Goal: Transaction & Acquisition: Purchase product/service

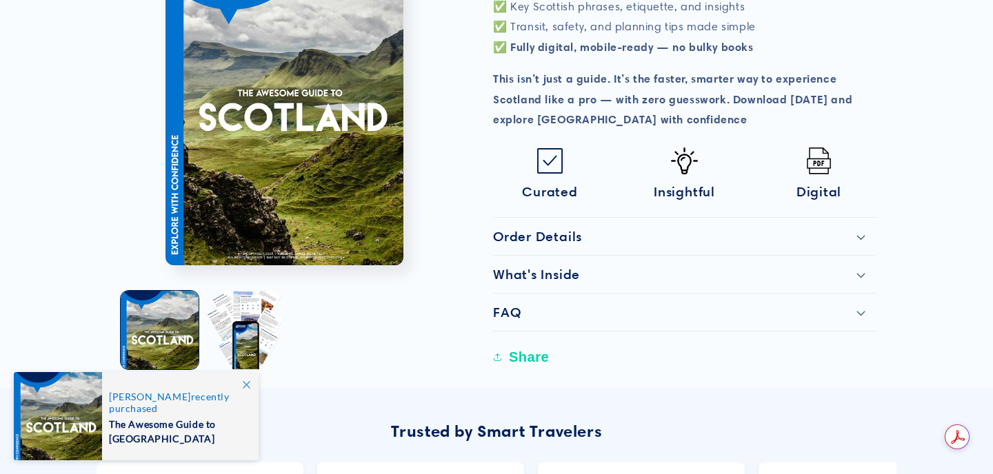
scroll to position [613, 0]
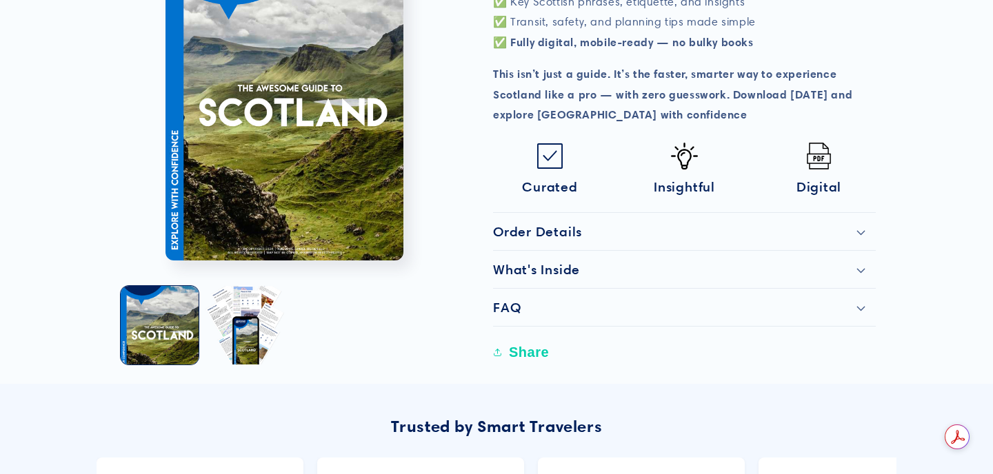
click at [859, 268] on icon at bounding box center [861, 271] width 9 height 6
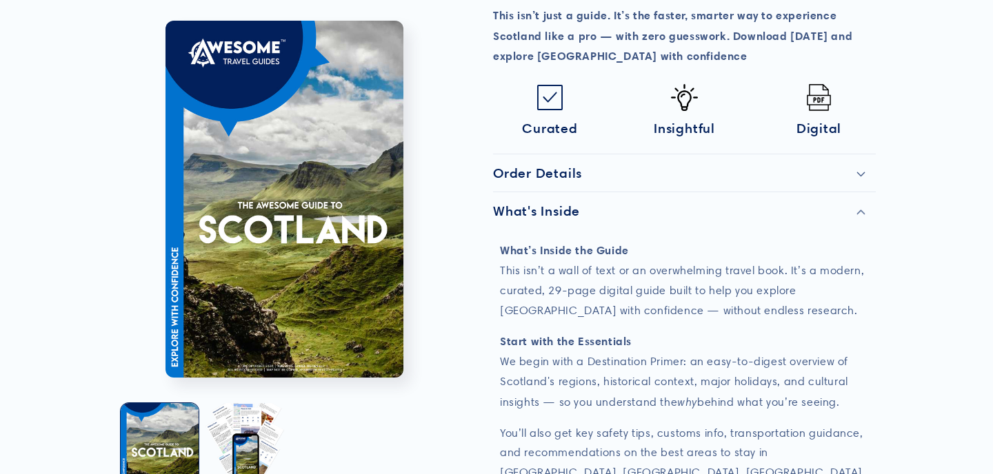
scroll to position [678, 0]
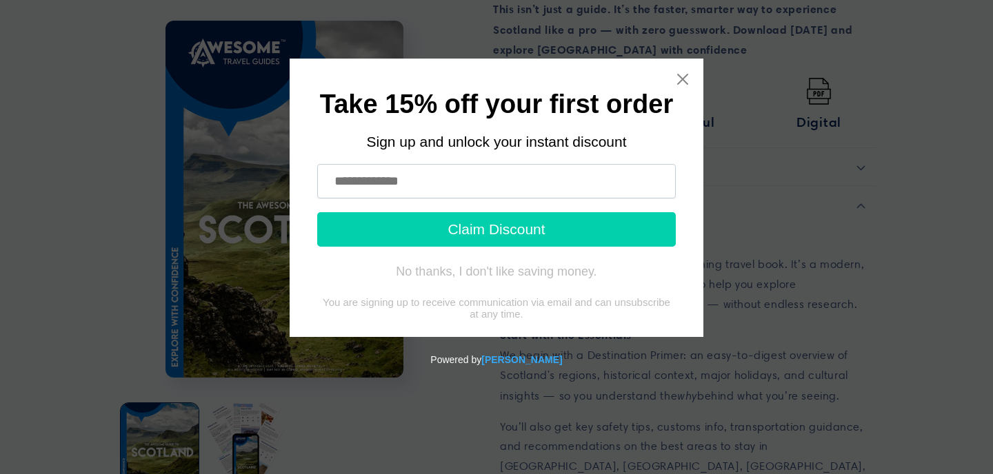
click at [507, 183] on input "text" at bounding box center [496, 181] width 359 height 34
type input "**********"
click at [499, 239] on button "Claim Discount" at bounding box center [496, 229] width 359 height 34
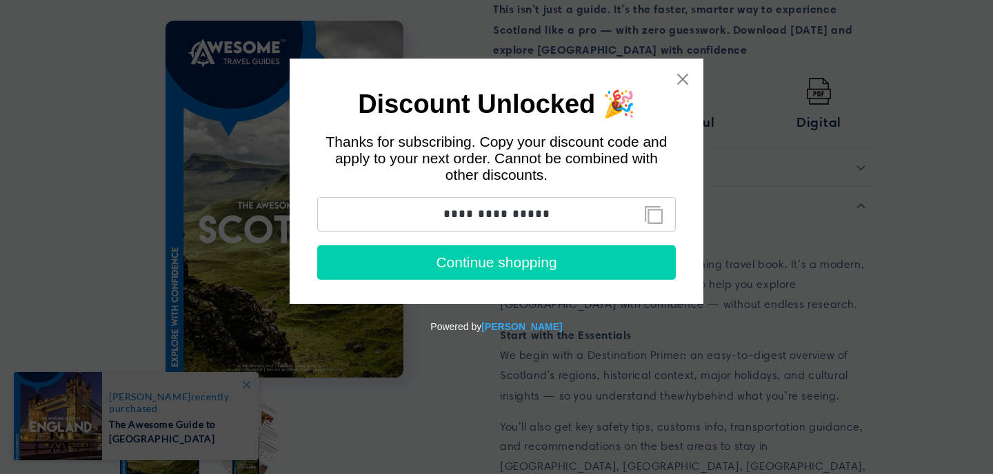
drag, startPoint x: 436, startPoint y: 210, endPoint x: 566, endPoint y: 221, distance: 130.8
click at [566, 221] on input "**********" at bounding box center [496, 214] width 359 height 34
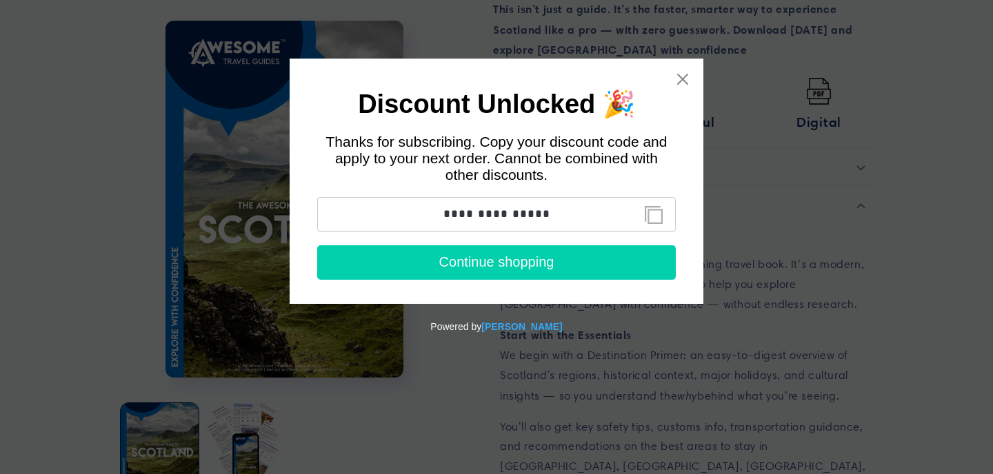
click at [506, 270] on button "Continue shopping" at bounding box center [496, 263] width 359 height 34
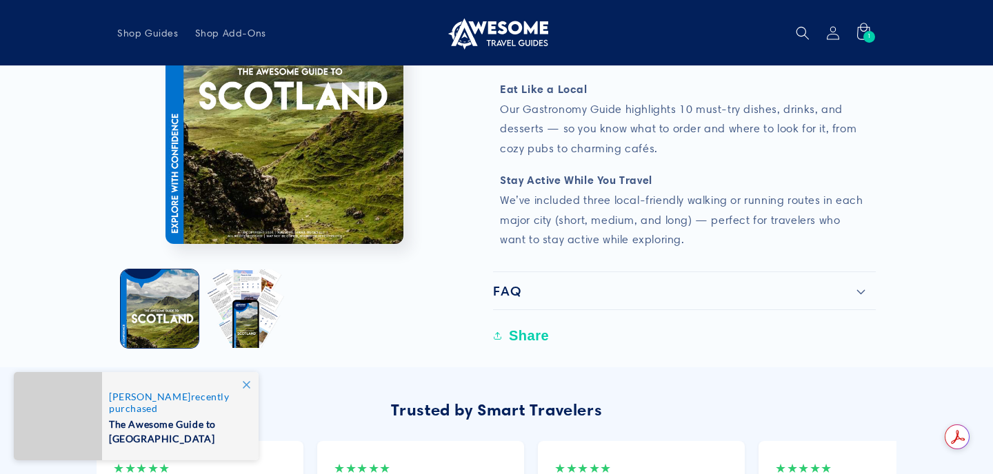
scroll to position [1321, 0]
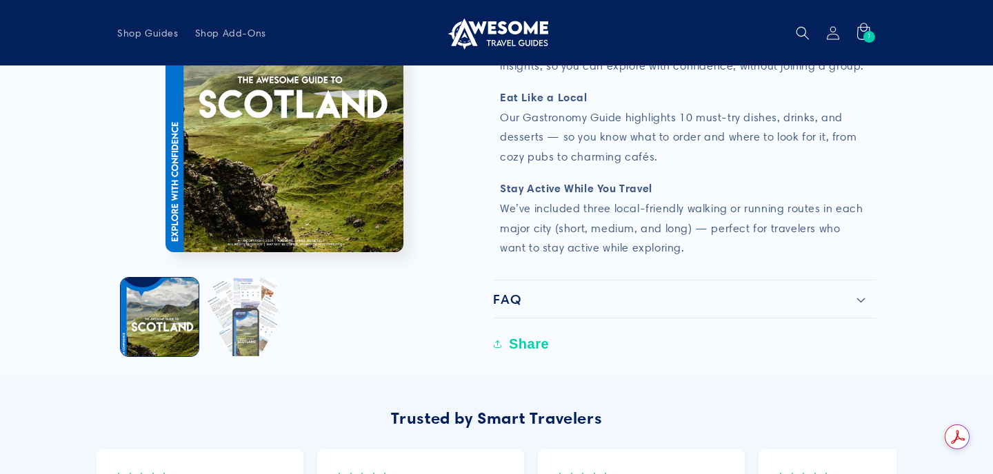
click at [250, 278] on button "Load image 2 in gallery view" at bounding box center [245, 317] width 78 height 78
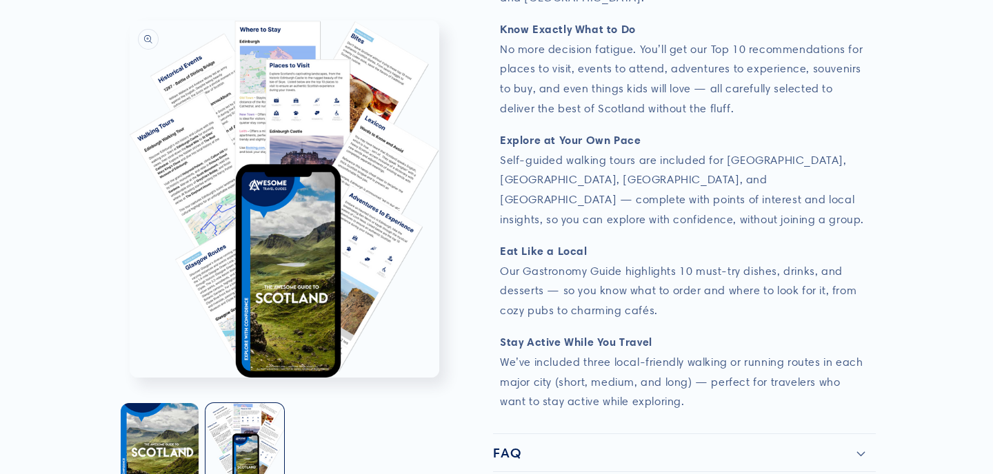
scroll to position [1166, 0]
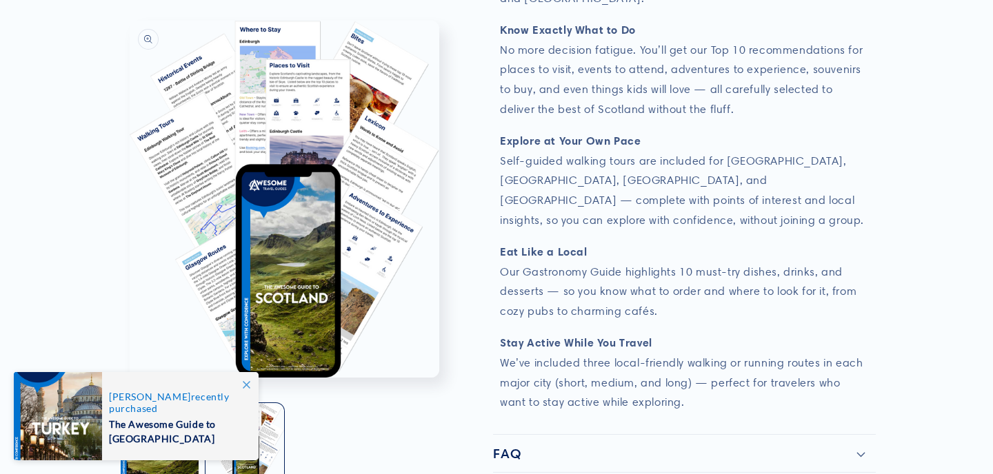
click at [130, 378] on button "Open media 2 in modal" at bounding box center [130, 378] width 0 height 0
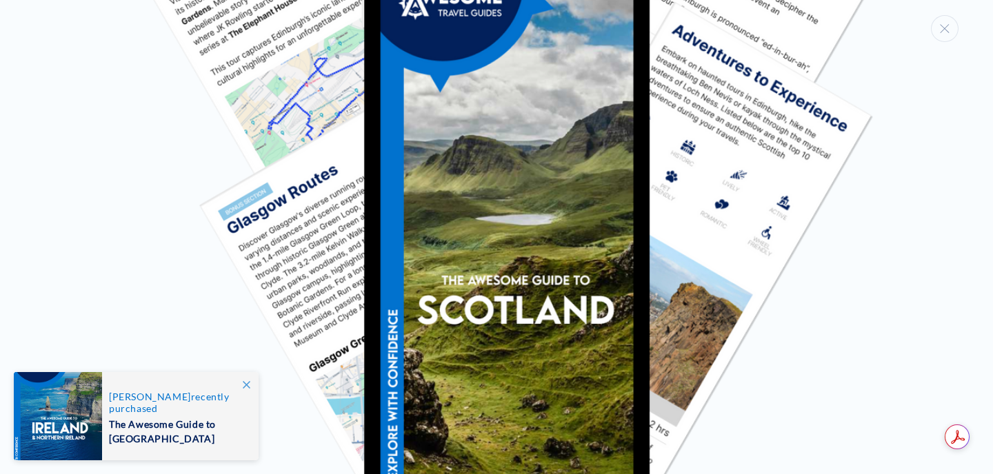
scroll to position [1793, 0]
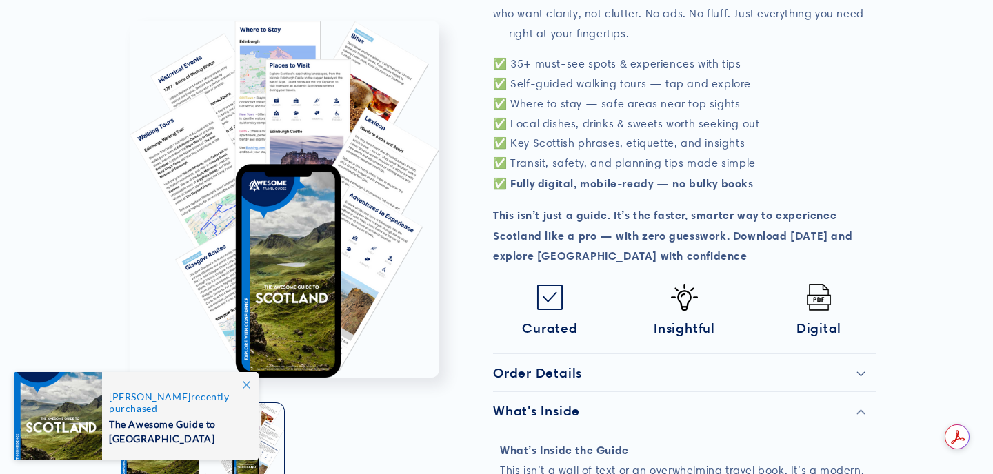
scroll to position [477, 0]
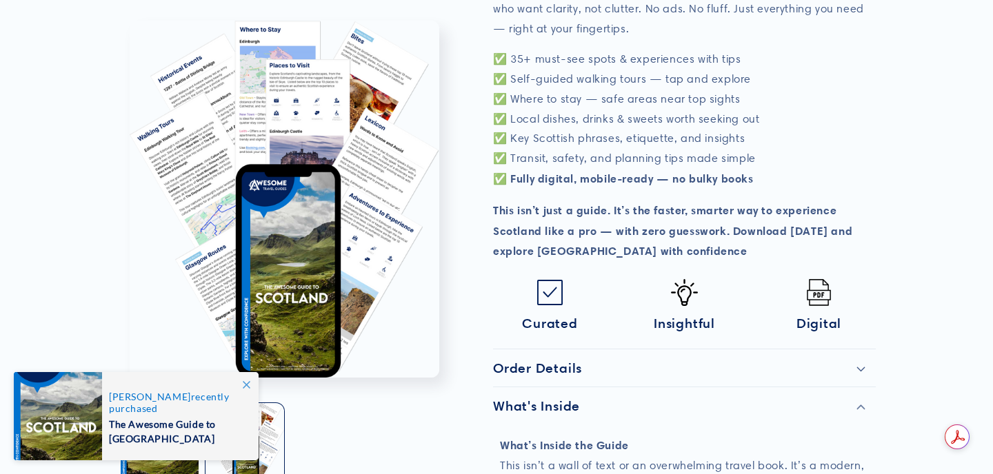
click at [863, 367] on icon at bounding box center [861, 370] width 9 height 6
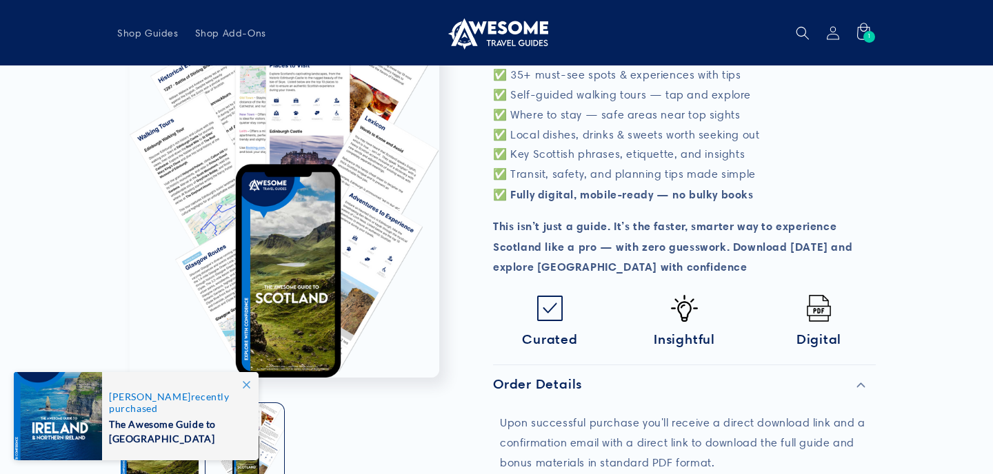
scroll to position [0, 0]
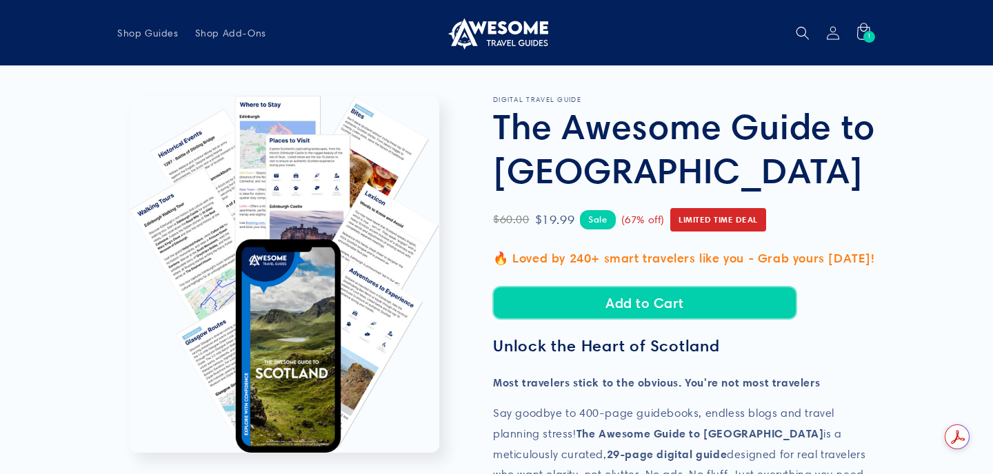
click at [643, 310] on button "Add to Cart" at bounding box center [644, 303] width 303 height 32
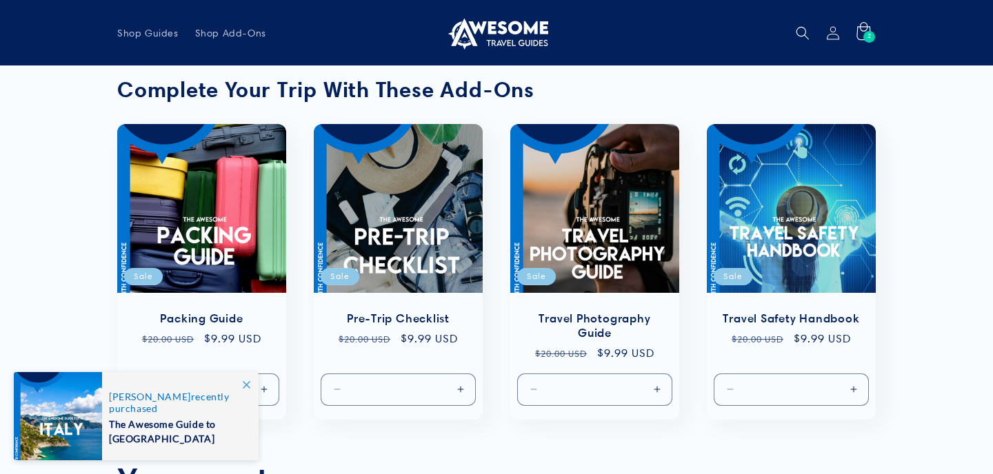
click at [860, 26] on icon at bounding box center [864, 31] width 14 height 18
